Goal: Task Accomplishment & Management: Use online tool/utility

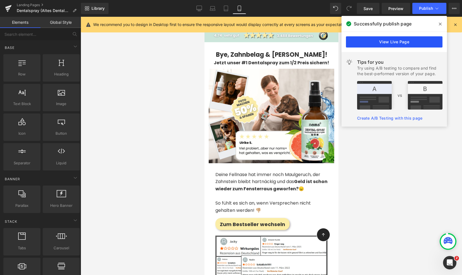
click at [409, 44] on link "View Live Page" at bounding box center [394, 41] width 97 height 11
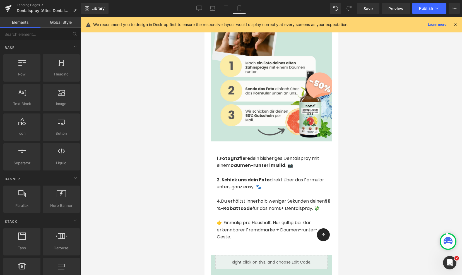
scroll to position [1171, 0]
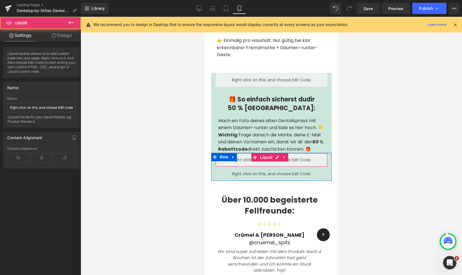
click at [310, 153] on div "Liquid" at bounding box center [271, 160] width 112 height 14
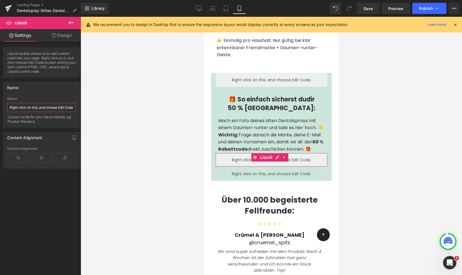
click at [43, 105] on input "Right click on this, and choose Edit Code." at bounding box center [41, 107] width 69 height 9
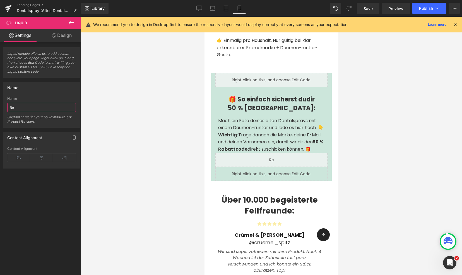
type input "R"
type input "Klicke hier und lade dein Bild hoch."
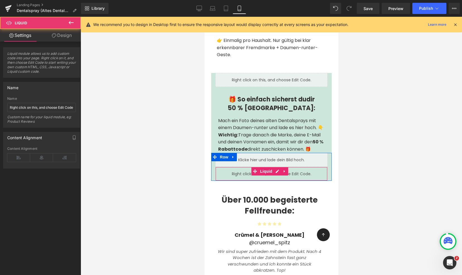
click at [290, 167] on div "Liquid" at bounding box center [271, 174] width 112 height 14
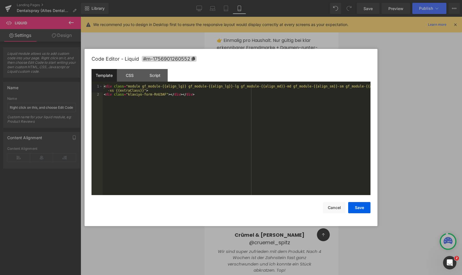
click at [277, 167] on div "Liquid" at bounding box center [271, 174] width 112 height 14
drag, startPoint x: 300, startPoint y: 37, endPoint x: 101, endPoint y: 29, distance: 199.3
click at [300, 37] on div at bounding box center [231, 137] width 462 height 275
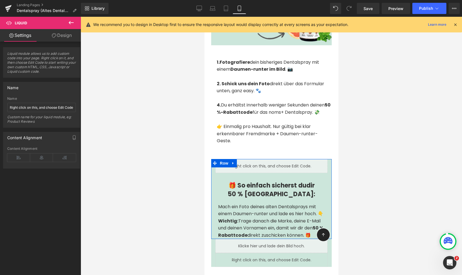
scroll to position [1084, 0]
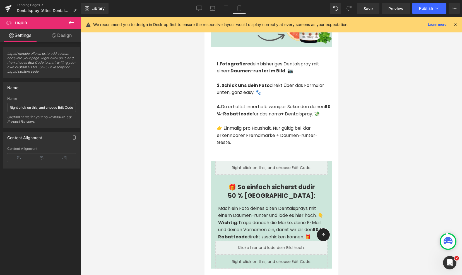
click at [390, 180] on div at bounding box center [272, 146] width 382 height 258
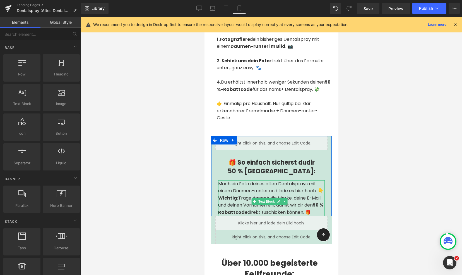
scroll to position [1108, 0]
click at [198, 7] on icon at bounding box center [200, 9] width 6 height 6
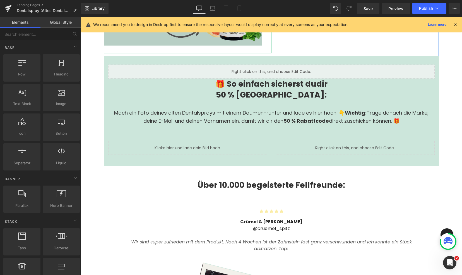
scroll to position [1254, 0]
